Goal: Entertainment & Leisure: Consume media (video, audio)

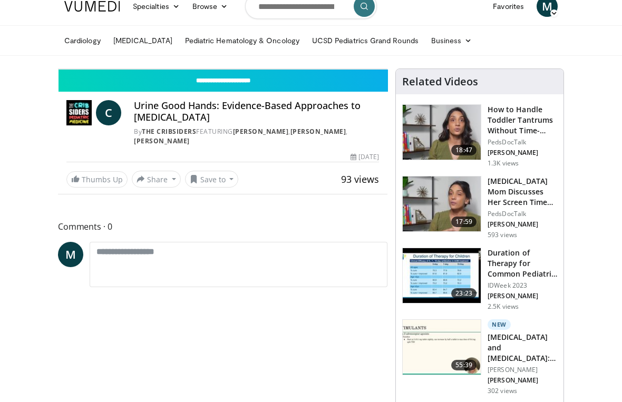
click at [134, 84] on icon "Video Player" at bounding box center [135, 69] width 30 height 30
click at [131, 84] on icon "Video Player" at bounding box center [135, 69] width 30 height 30
click at [137, 69] on div "10 seconds Tap to unmute" at bounding box center [223, 69] width 328 height 0
click at [127, 84] on icon "Video Player" at bounding box center [135, 69] width 30 height 30
click at [123, 84] on icon "Video Player" at bounding box center [135, 69] width 30 height 30
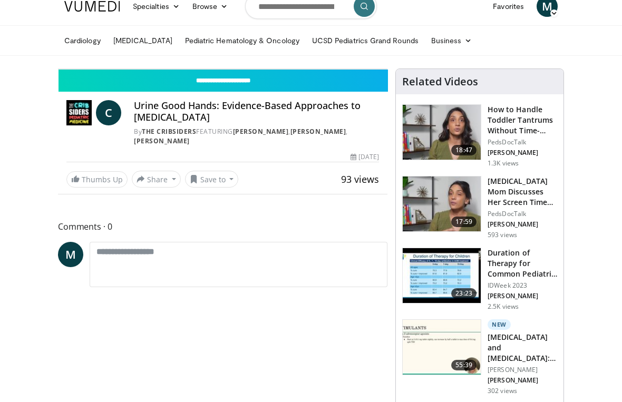
click at [131, 84] on icon "Video Player" at bounding box center [135, 69] width 30 height 30
click at [130, 84] on icon "Video Player" at bounding box center [135, 69] width 30 height 30
click at [133, 84] on icon "Video Player" at bounding box center [135, 69] width 30 height 30
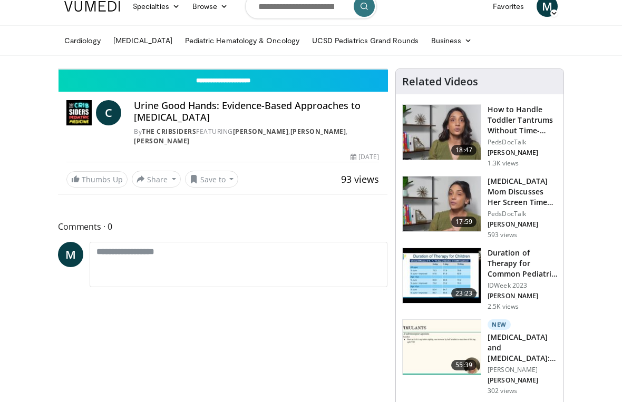
click at [139, 84] on icon "Video Player" at bounding box center [135, 69] width 30 height 30
click at [387, 69] on div "60 seconds Tap to unmute" at bounding box center [223, 69] width 328 height 0
click at [237, 84] on icon "Video Player" at bounding box center [223, 69] width 30 height 30
